Goal: Task Accomplishment & Management: Manage account settings

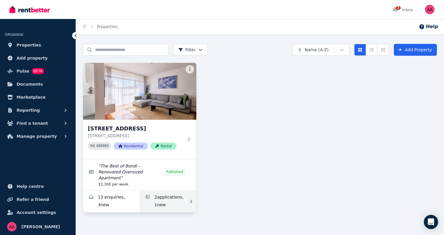
click at [166, 194] on link "Applications for 5/52 Penkivil St, Bondi" at bounding box center [168, 202] width 57 height 22
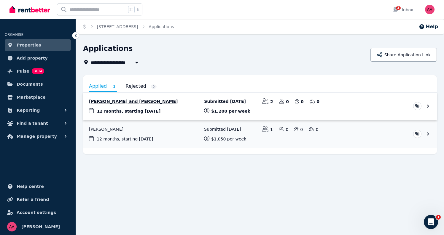
click at [349, 108] on link "View application: Laura Dunphy and Andrew Kennedy" at bounding box center [260, 107] width 354 height 28
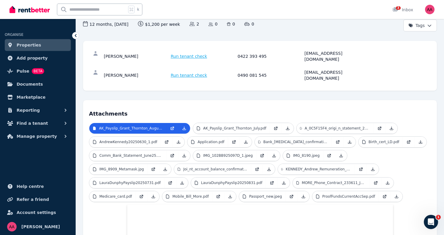
scroll to position [61, 0]
click at [197, 54] on span "Run tenant check" at bounding box center [189, 56] width 37 height 6
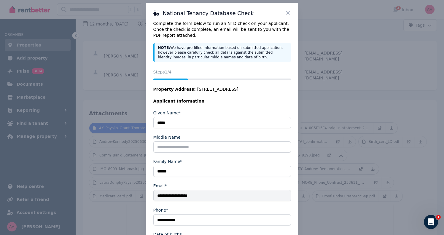
scroll to position [0, 0]
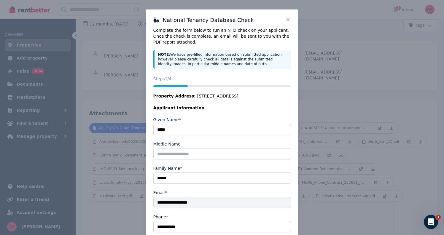
click at [287, 21] on icon at bounding box center [288, 20] width 4 height 4
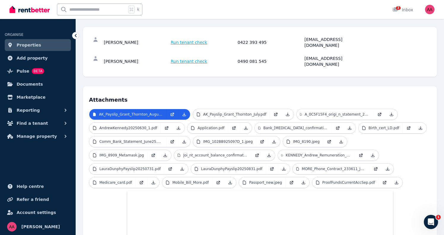
scroll to position [75, 0]
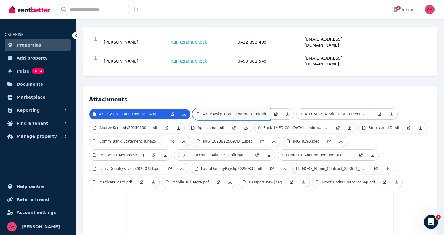
click at [230, 112] on p "AK_Payslip_Grant_Thornton_July.pdf" at bounding box center [234, 114] width 63 height 5
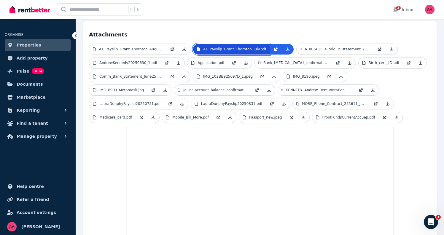
scroll to position [141, 0]
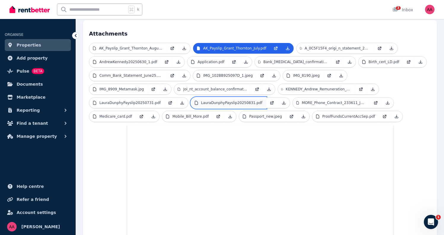
click at [201, 101] on p "LauraDunphyPayslip20250831.pdf" at bounding box center [231, 103] width 61 height 5
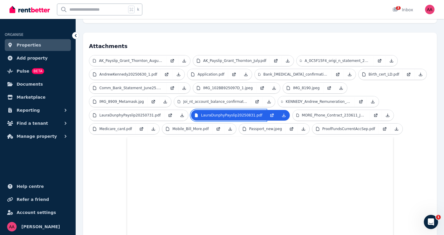
scroll to position [128, 0]
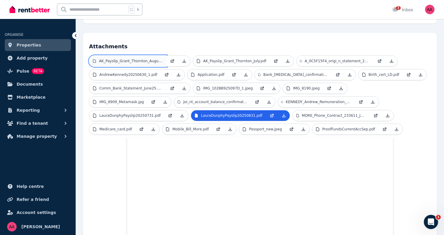
click at [162, 59] on p "AK_Payslip_Grant_Thornton_August.pdf" at bounding box center [131, 61] width 64 height 5
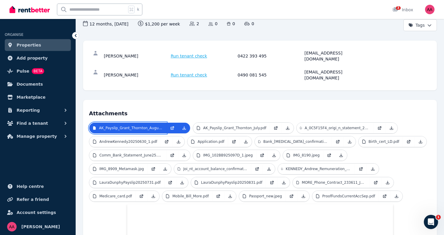
scroll to position [64, 0]
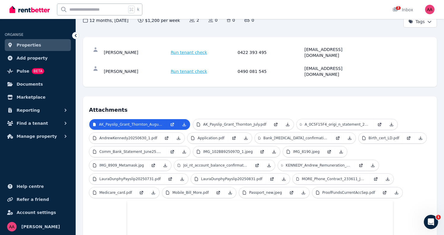
click at [41, 44] on link "Properties" at bounding box center [38, 45] width 66 height 12
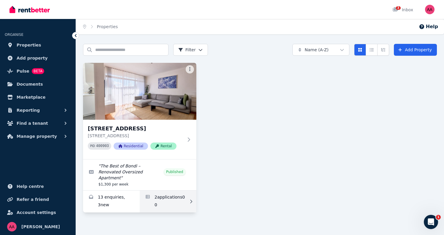
click at [160, 191] on link "Applications for 5/52 Penkivil St, Bondi" at bounding box center [168, 202] width 57 height 22
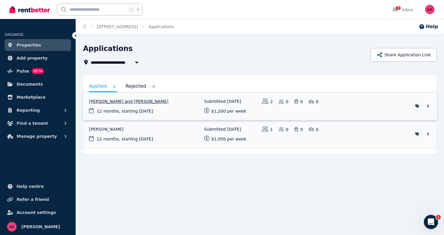
click at [430, 105] on link "View application: Laura Dunphy and Andrew Kennedy" at bounding box center [260, 107] width 354 height 28
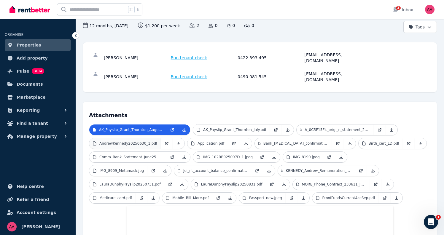
scroll to position [51, 0]
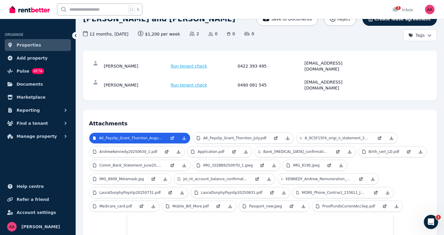
click at [77, 36] on icon at bounding box center [76, 36] width 6 height 6
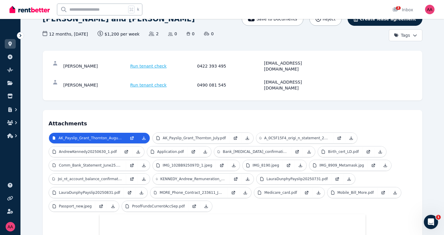
click at [22, 37] on icon at bounding box center [21, 36] width 6 height 6
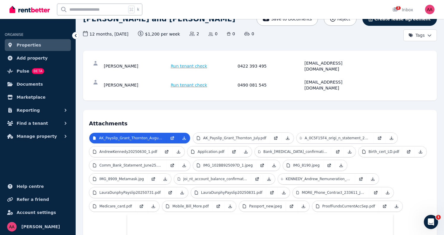
click at [47, 49] on link "Properties" at bounding box center [38, 45] width 66 height 12
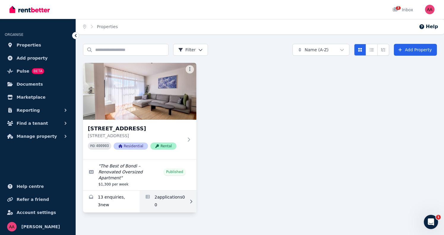
click at [164, 193] on link "Applications for 5/52 Penkivil St, Bondi" at bounding box center [168, 202] width 57 height 22
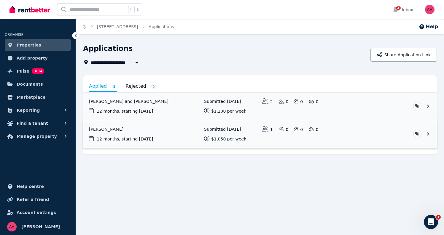
click at [180, 138] on link "View application: Taylor Delmont" at bounding box center [260, 134] width 354 height 28
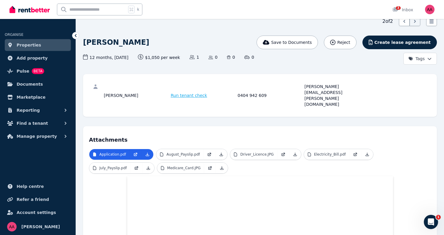
scroll to position [27, 0]
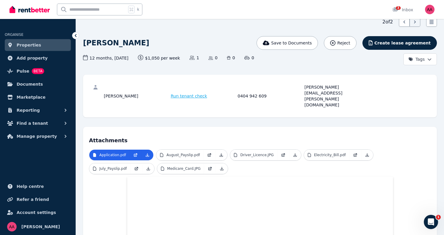
click at [53, 43] on link "Properties" at bounding box center [38, 45] width 66 height 12
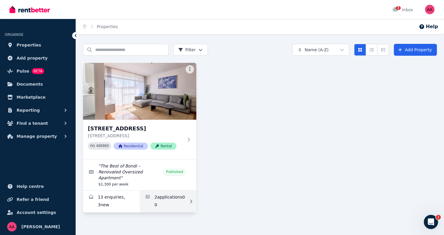
click at [167, 197] on link "Applications for 5/52 Penkivil St, Bondi" at bounding box center [168, 202] width 57 height 22
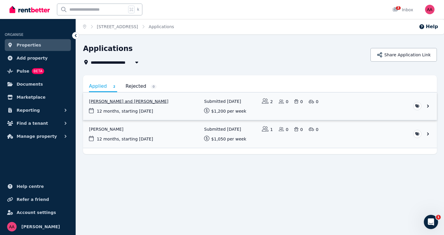
click at [363, 106] on link "View application: Laura Dunphy and Andrew Kennedy" at bounding box center [260, 107] width 354 height 28
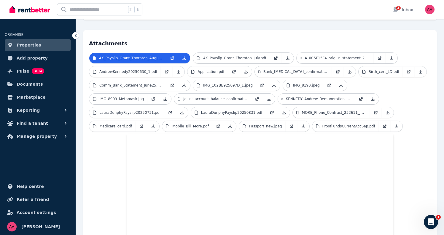
scroll to position [131, 0]
click at [210, 69] on p "Application.pdf" at bounding box center [211, 71] width 27 height 5
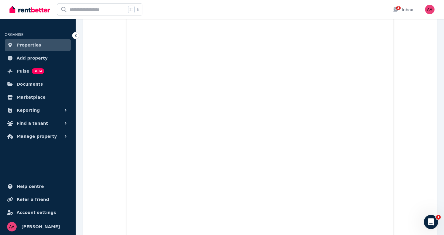
scroll to position [969, 0]
